Goal: Task Accomplishment & Management: Complete application form

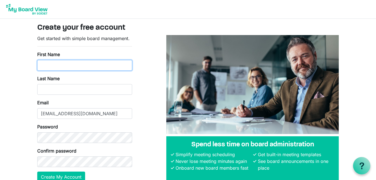
click at [60, 65] on input "First Name" at bounding box center [84, 65] width 95 height 11
type input "Tia"
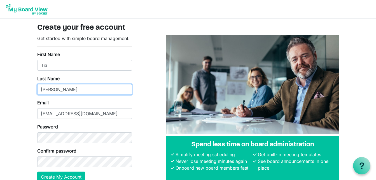
type input "Anderson"
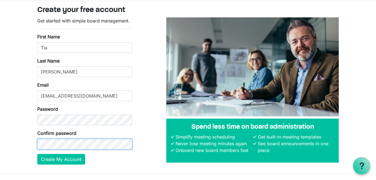
scroll to position [28, 0]
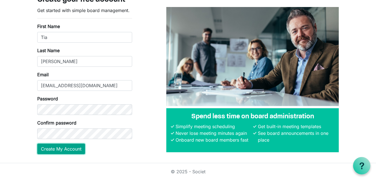
click at [66, 149] on button "Create My Account" at bounding box center [61, 148] width 48 height 11
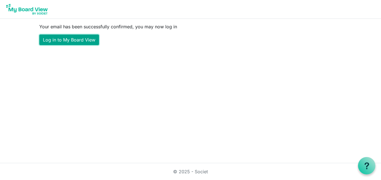
click at [83, 40] on link "Log in to My Board View" at bounding box center [69, 39] width 60 height 11
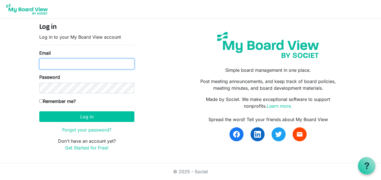
click at [64, 66] on input "Email" at bounding box center [86, 64] width 95 height 11
type input "tmanders@hbtbank.com"
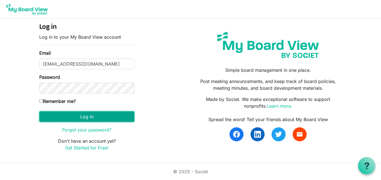
click at [113, 116] on button "Log in" at bounding box center [86, 116] width 95 height 11
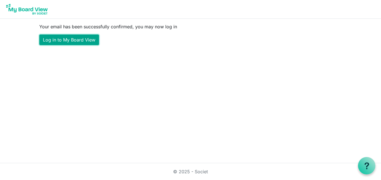
click at [83, 38] on link "Log in to My Board View" at bounding box center [69, 39] width 60 height 11
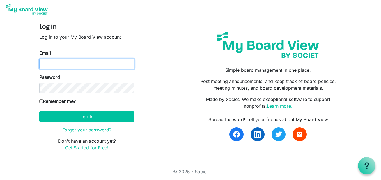
click at [68, 61] on input "Email" at bounding box center [86, 64] width 95 height 11
type input "tmanders@hbtbank.com"
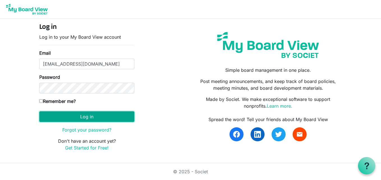
click at [114, 114] on button "Log in" at bounding box center [86, 116] width 95 height 11
